Goal: Task Accomplishment & Management: Complete application form

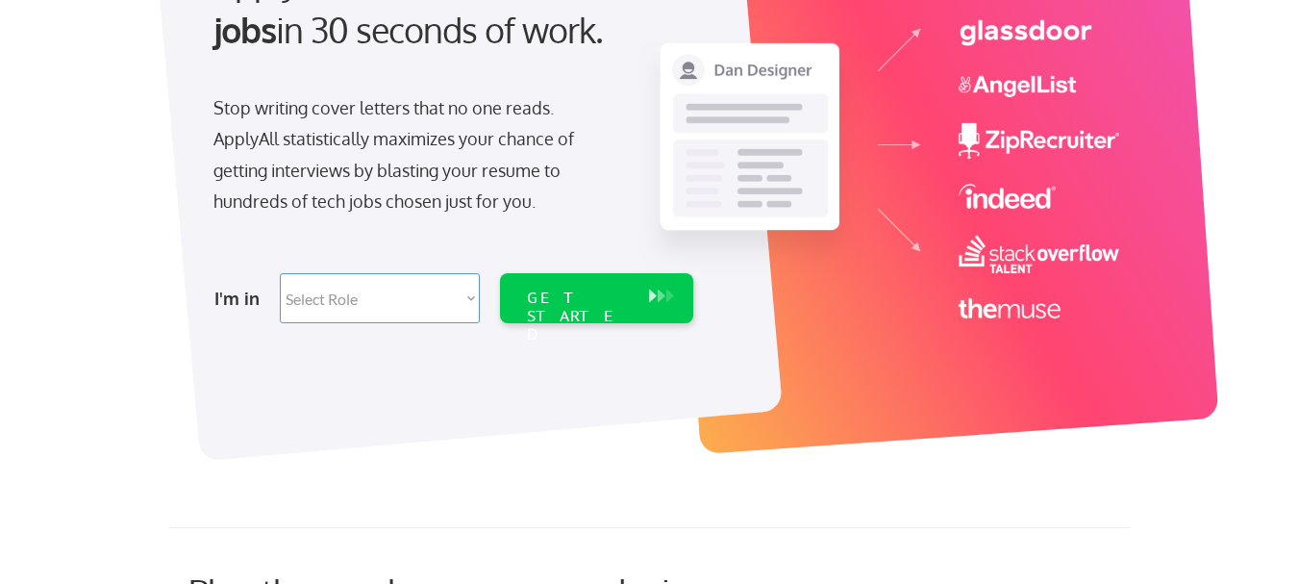
scroll to position [288, 0]
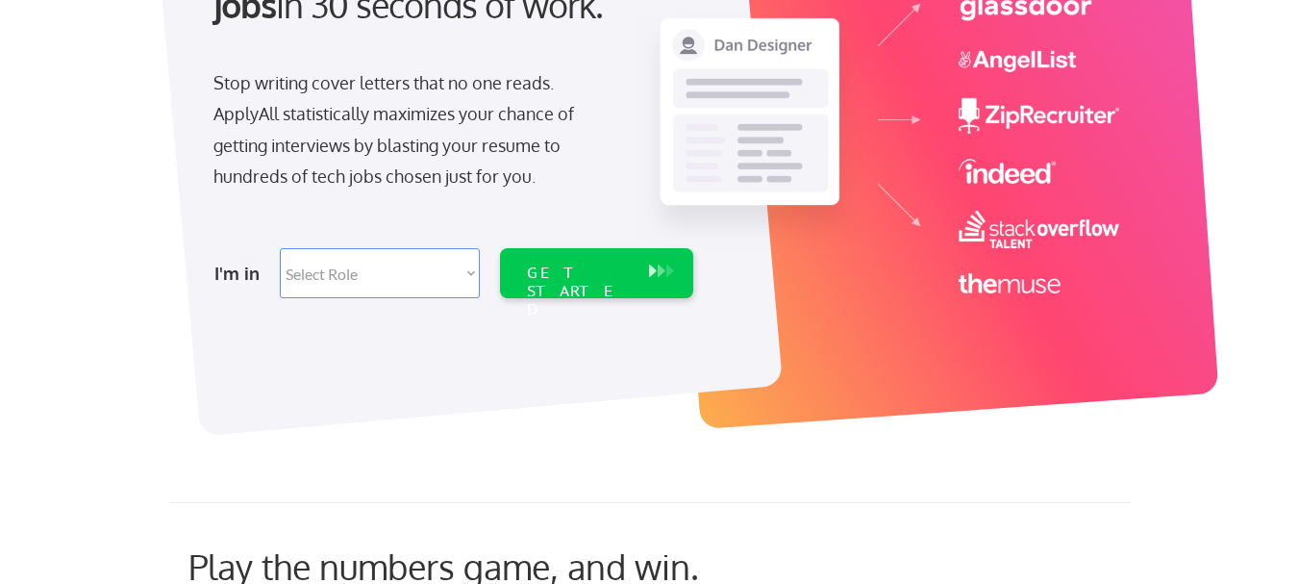
click at [472, 268] on select "Select Role Software Engineering Product Management Customer Success Sales UI/U…" at bounding box center [380, 273] width 200 height 50
click at [548, 336] on div at bounding box center [467, 133] width 631 height 607
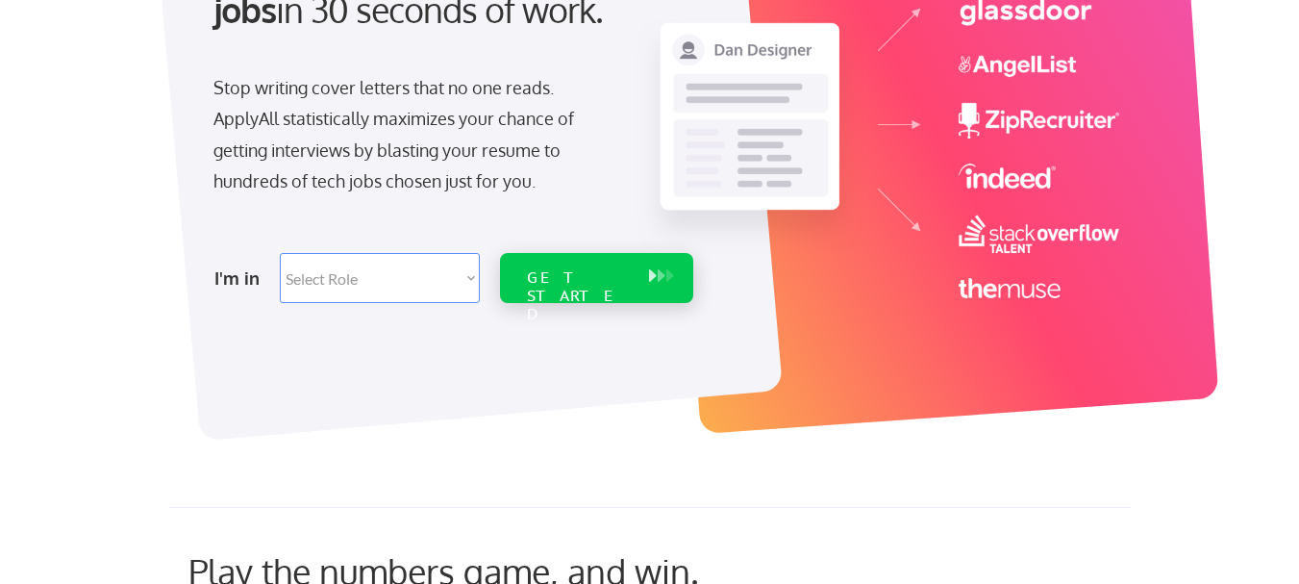
scroll to position [288, 0]
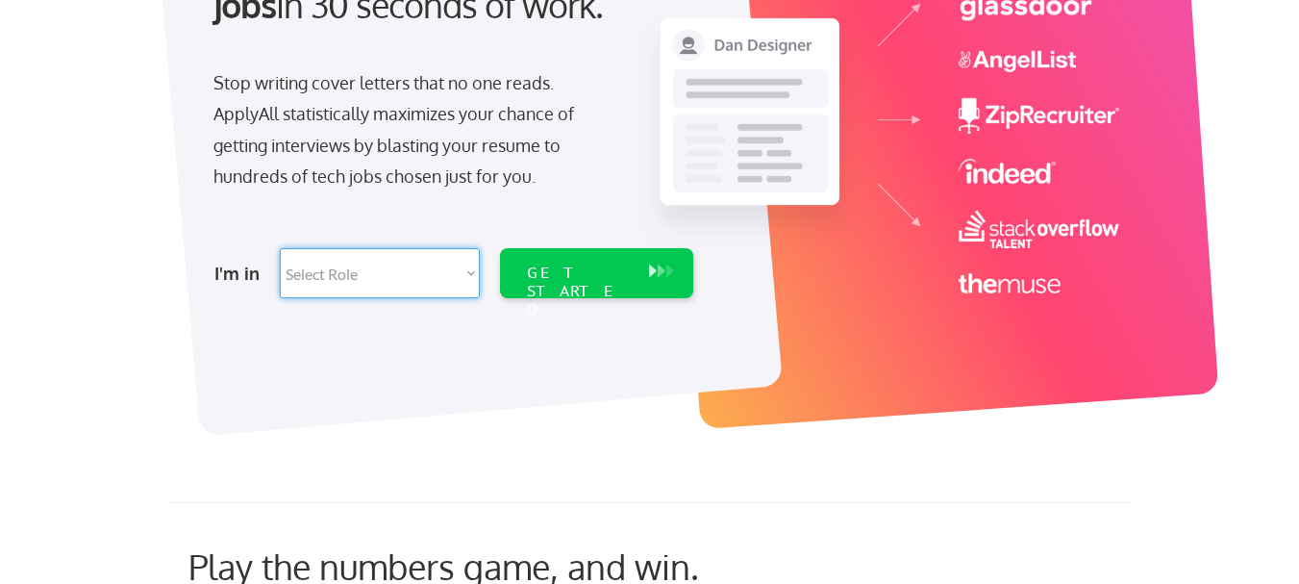
click at [473, 268] on select "Select Role Software Engineering Product Management Customer Success Sales UI/U…" at bounding box center [380, 273] width 200 height 50
select select ""data_science___analytics""
click at [280, 248] on select "Select Role Software Engineering Product Management Customer Success Sales UI/U…" at bounding box center [380, 273] width 200 height 50
select select ""data_science___analytics""
click at [588, 264] on div "GET STARTED" at bounding box center [578, 291] width 103 height 56
